Goal: Task Accomplishment & Management: Manage account settings

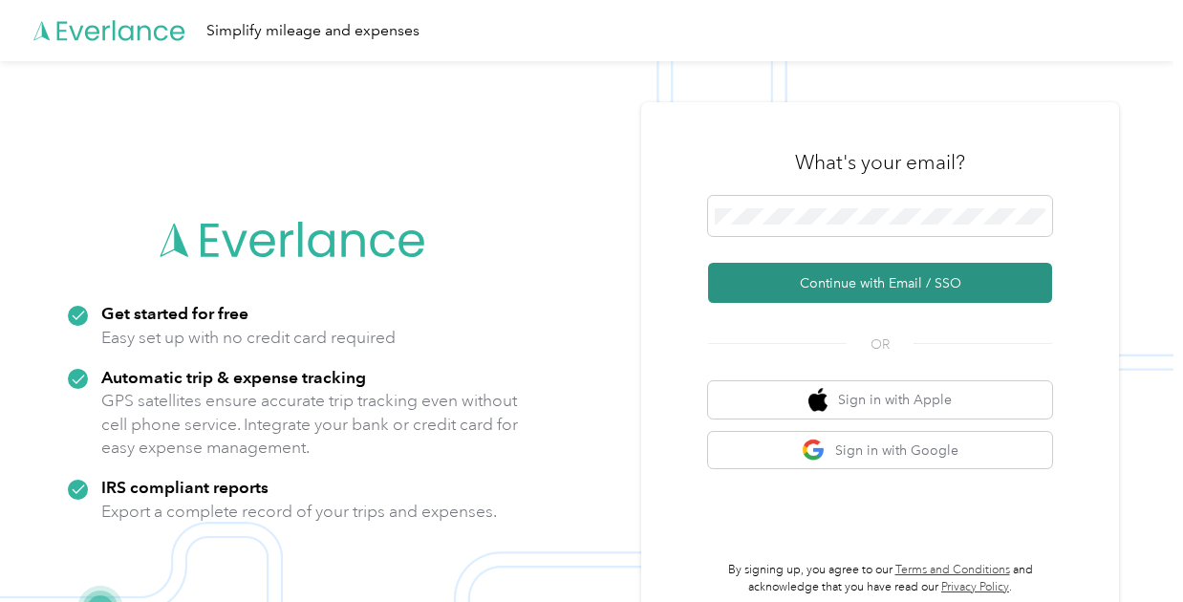
click at [823, 285] on button "Continue with Email / SSO" at bounding box center [880, 283] width 344 height 40
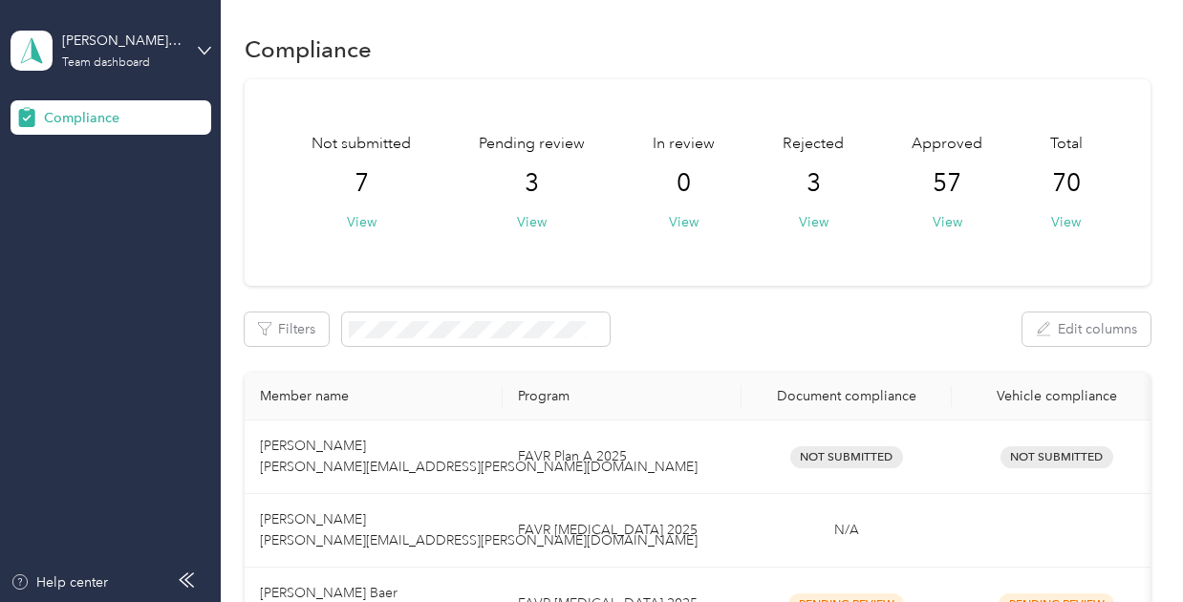
scroll to position [4, 0]
click at [806, 221] on button "View" at bounding box center [814, 223] width 30 height 20
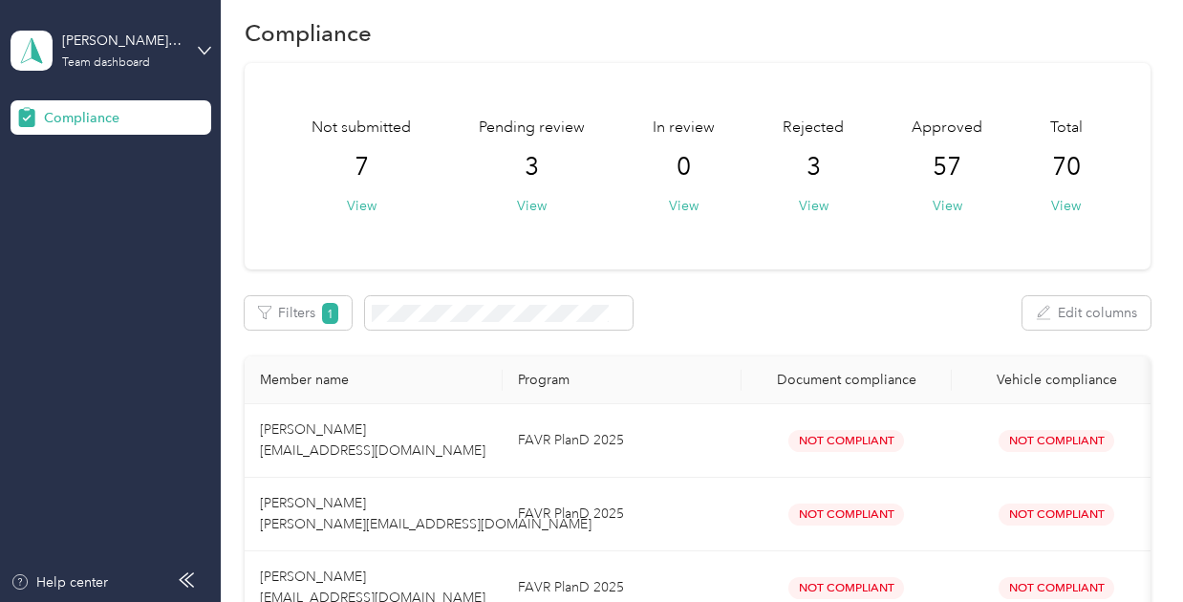
scroll to position [19, 0]
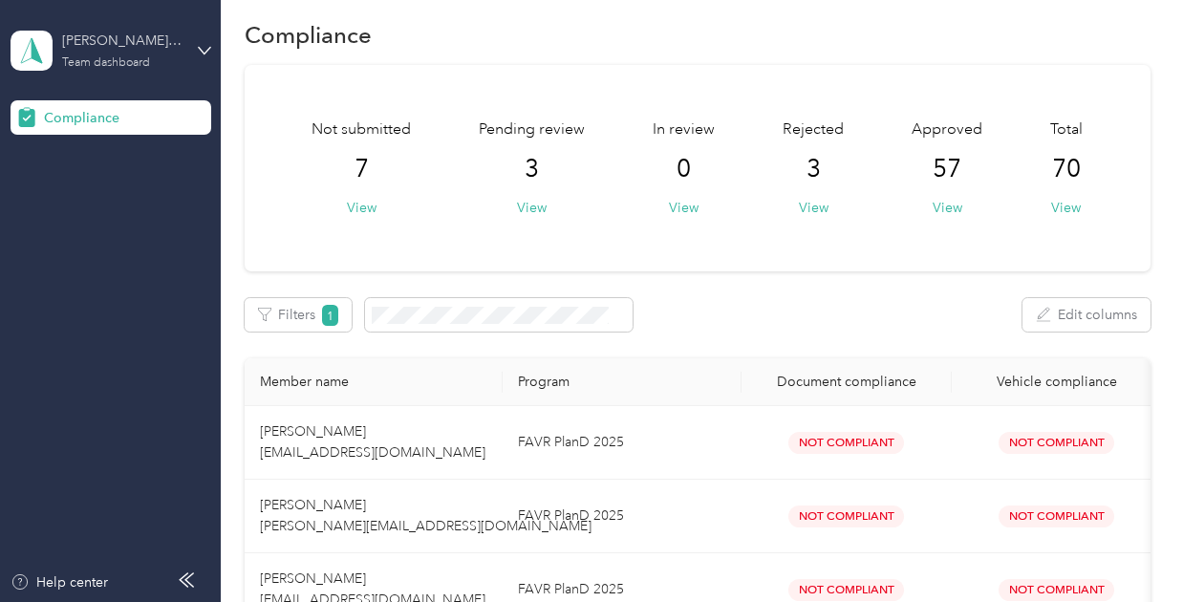
click at [181, 36] on div "[PERSON_NAME] Distributors" at bounding box center [121, 41] width 119 height 20
click at [140, 198] on div "Log out" at bounding box center [265, 197] width 483 height 33
